Goal: Navigation & Orientation: Find specific page/section

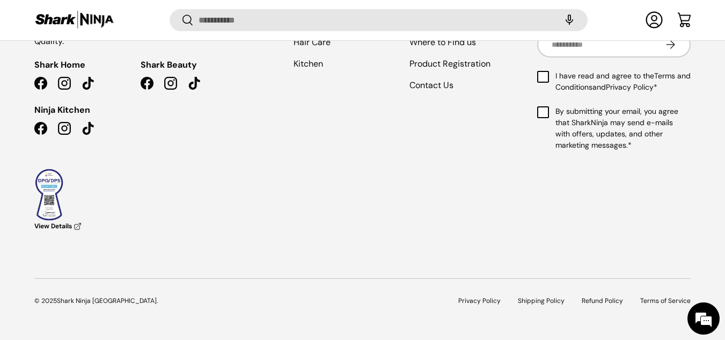
scroll to position [2808, 0]
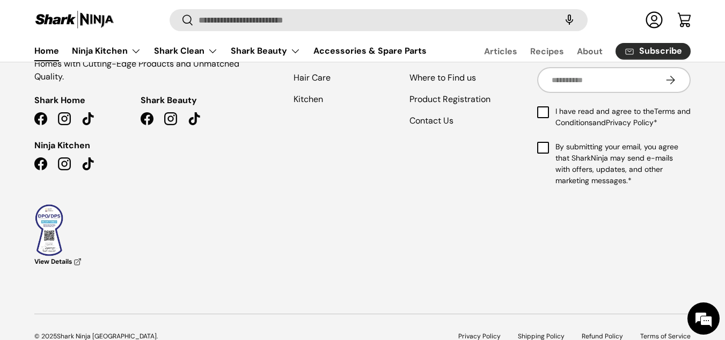
scroll to position [1579, 0]
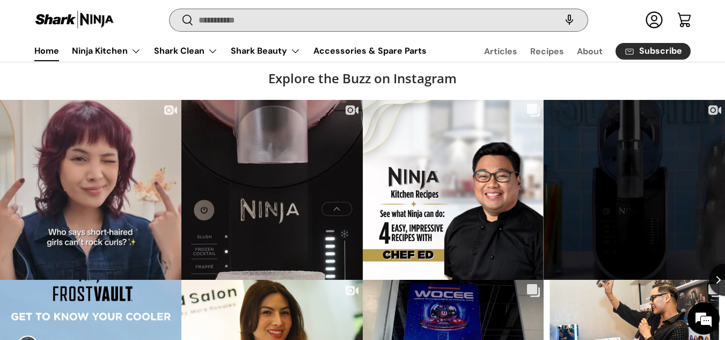
click at [538, 20] on input "Search" at bounding box center [379, 20] width 418 height 22
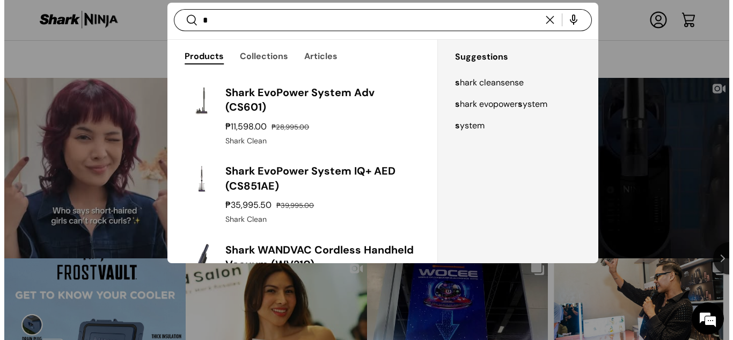
scroll to position [1571, 0]
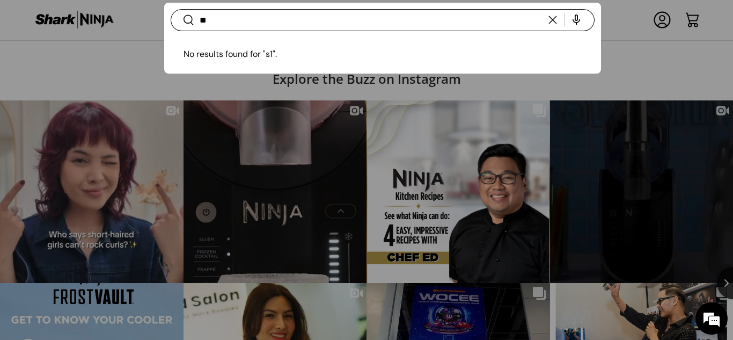
type input "**"
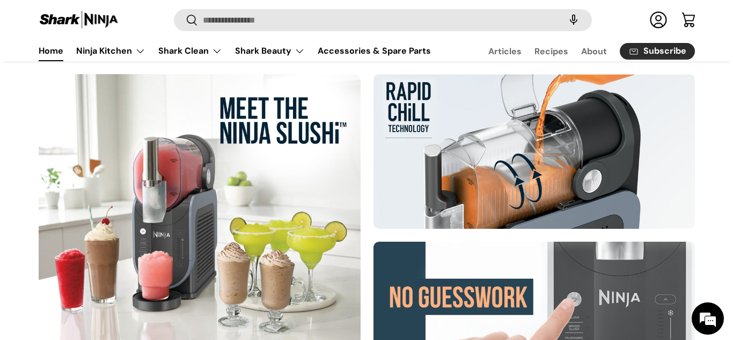
scroll to position [301, 0]
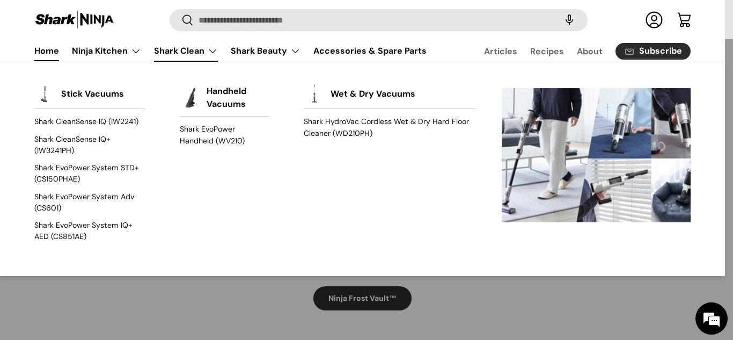
click at [167, 50] on link "Shark Clean" at bounding box center [186, 50] width 64 height 21
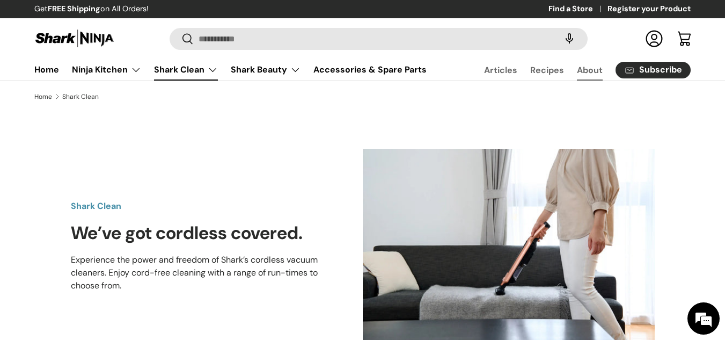
click at [595, 73] on link "About" at bounding box center [590, 70] width 26 height 21
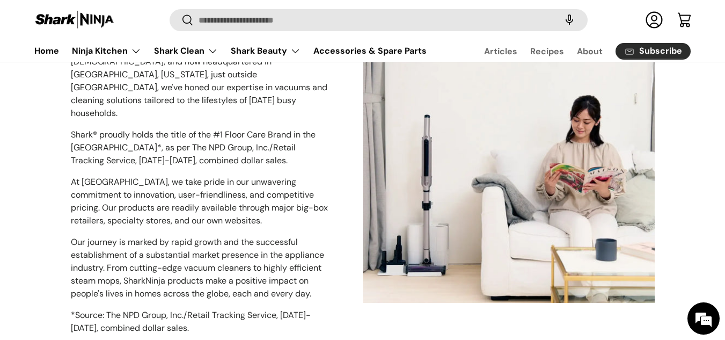
scroll to position [567, 0]
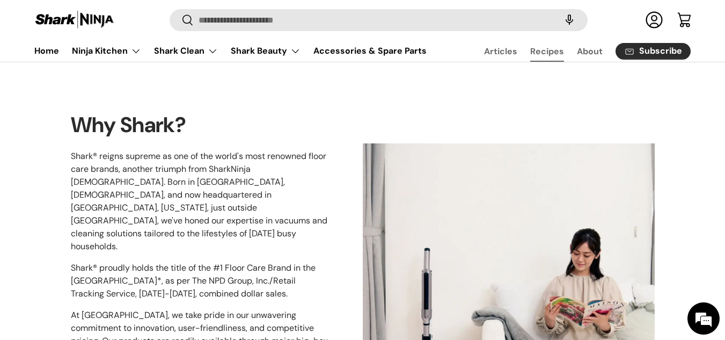
click at [537, 49] on link "Recipes" at bounding box center [547, 51] width 34 height 21
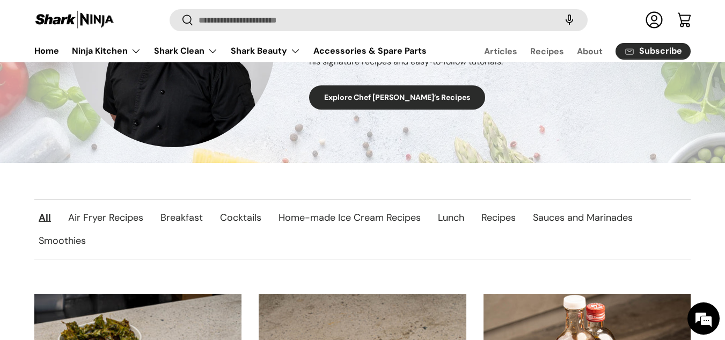
scroll to position [297, 0]
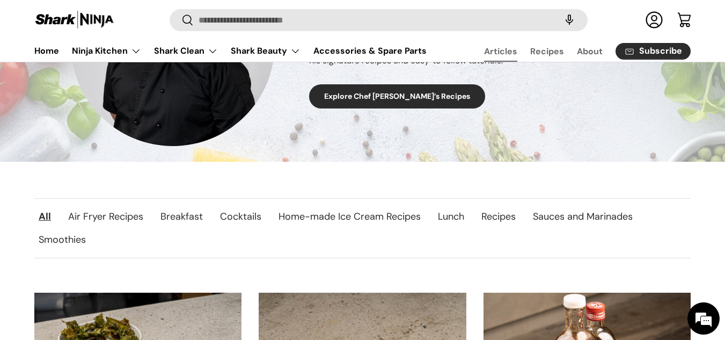
click at [489, 51] on link "Articles" at bounding box center [500, 51] width 33 height 21
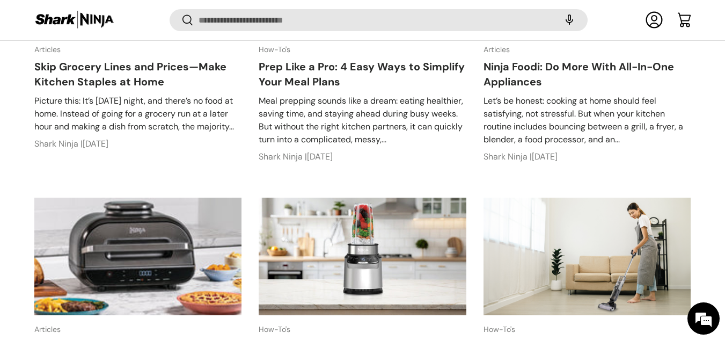
scroll to position [1189, 0]
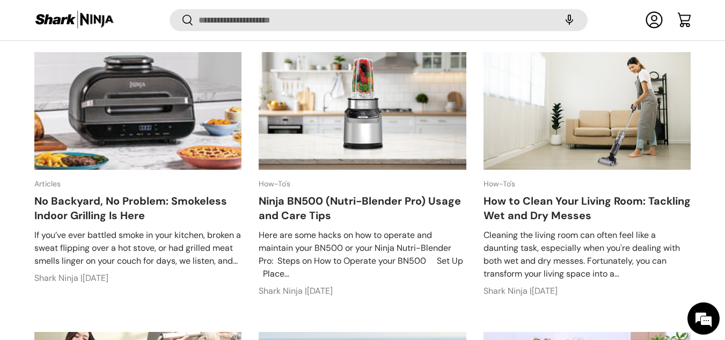
click at [572, 18] on speech-search-button at bounding box center [569, 21] width 34 height 24
click at [423, 27] on input "Search" at bounding box center [379, 20] width 418 height 22
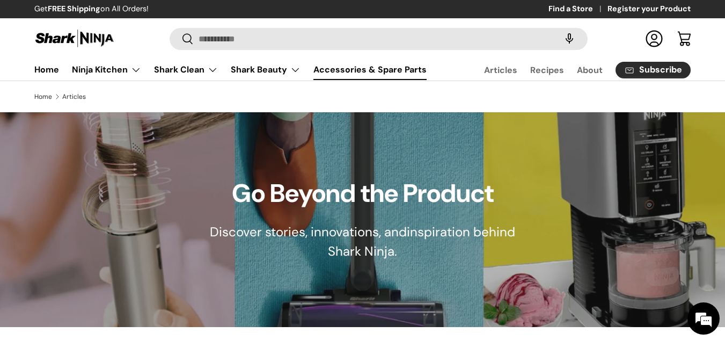
click at [383, 76] on link "Accessories & Spare Parts" at bounding box center [369, 69] width 113 height 21
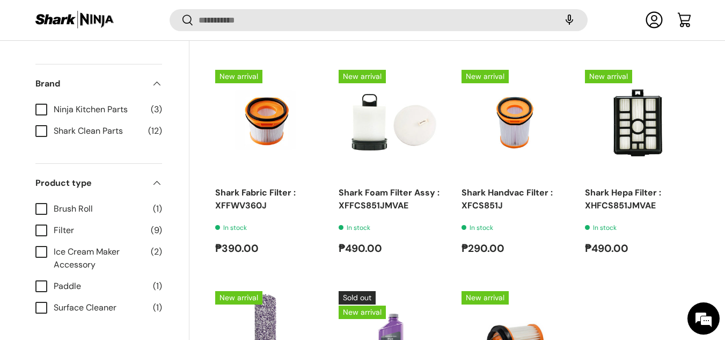
scroll to position [1187, 0]
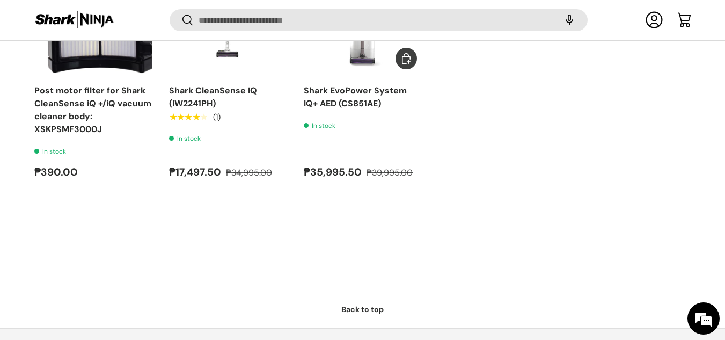
click at [362, 305] on link "Back to top" at bounding box center [362, 309] width 725 height 38
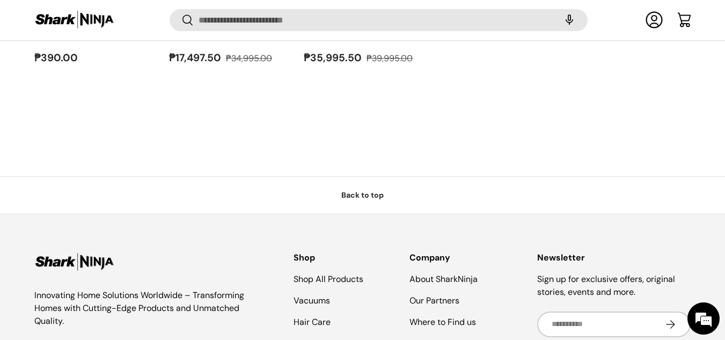
scroll to position [1645, 0]
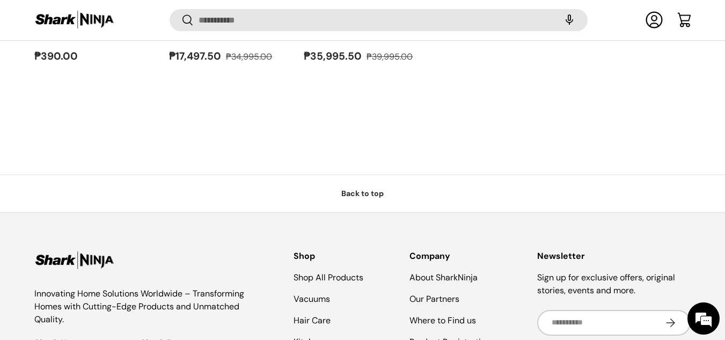
click at [331, 174] on link "Back to top" at bounding box center [362, 193] width 725 height 38
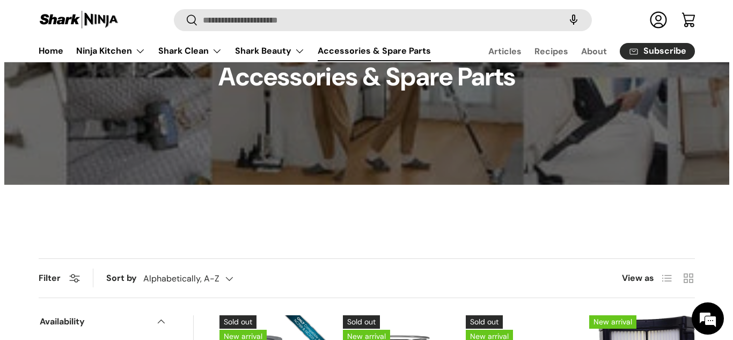
scroll to position [0, 0]
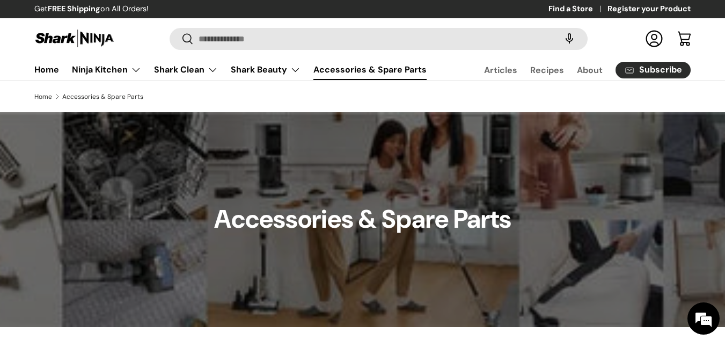
click at [689, 38] on link "Cart" at bounding box center [684, 39] width 24 height 24
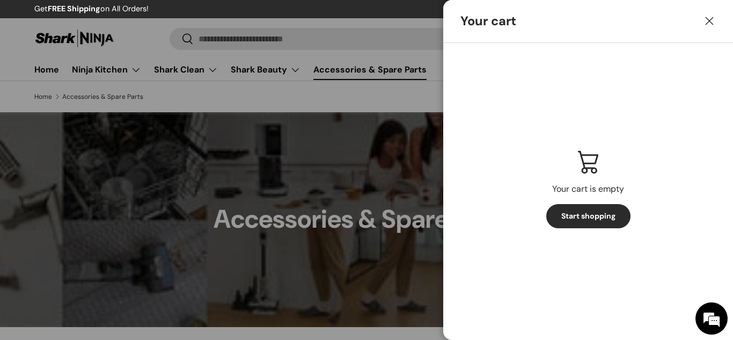
click at [591, 216] on link "Start shopping" at bounding box center [588, 216] width 84 height 24
